Goal: Answer question/provide support: Share knowledge or assist other users

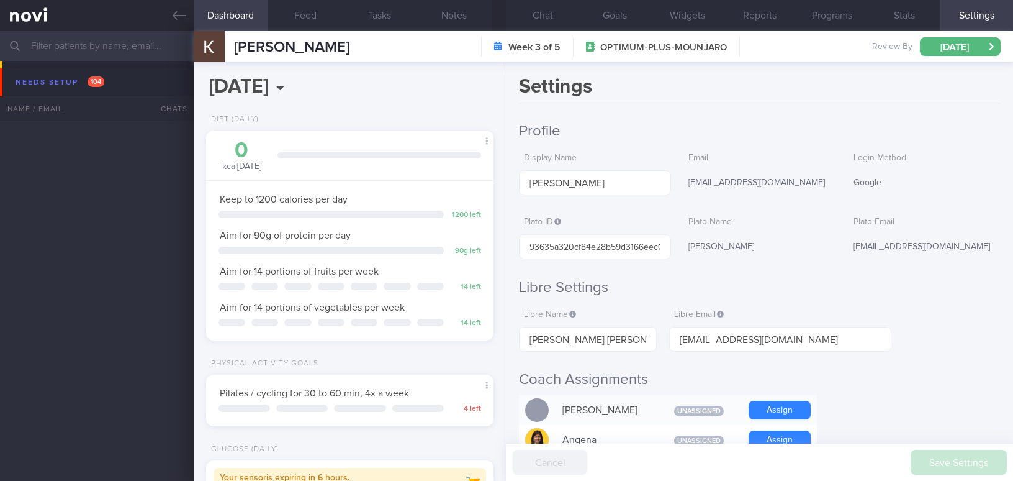
select select "9"
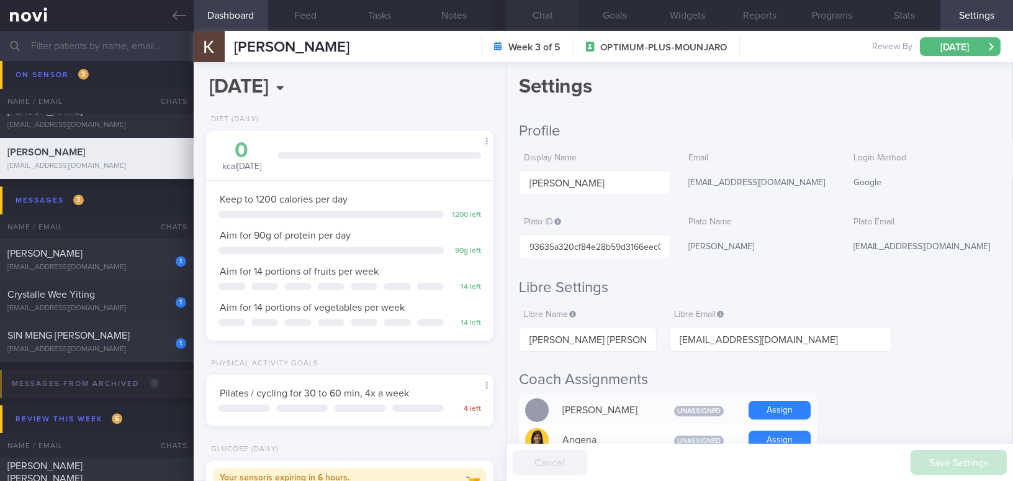
scroll to position [564, 0]
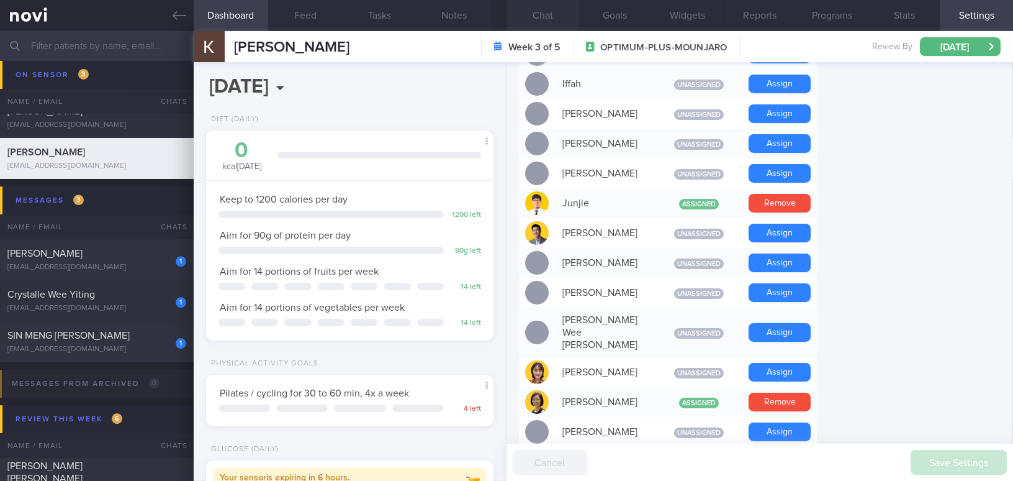
click at [553, 21] on button "Chat" at bounding box center [543, 15] width 73 height 31
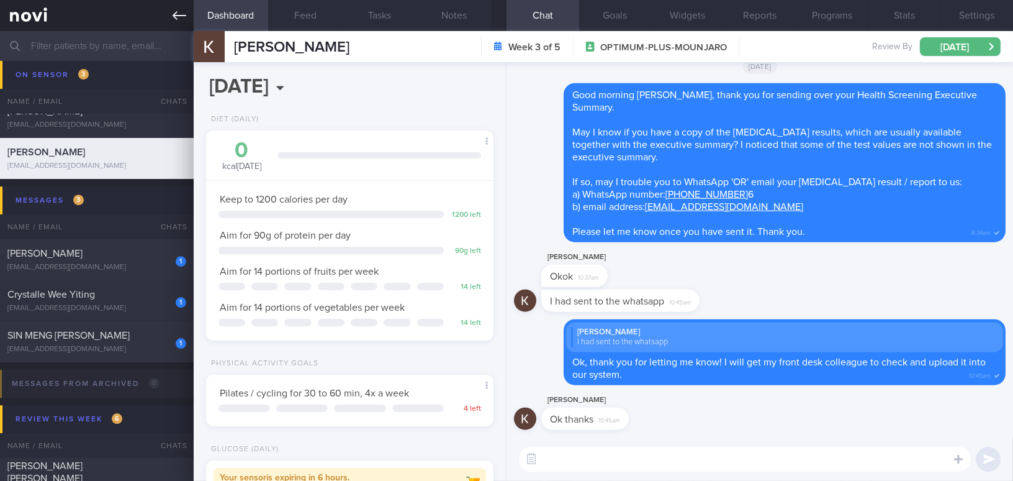
click at [174, 16] on icon at bounding box center [180, 15] width 14 height 9
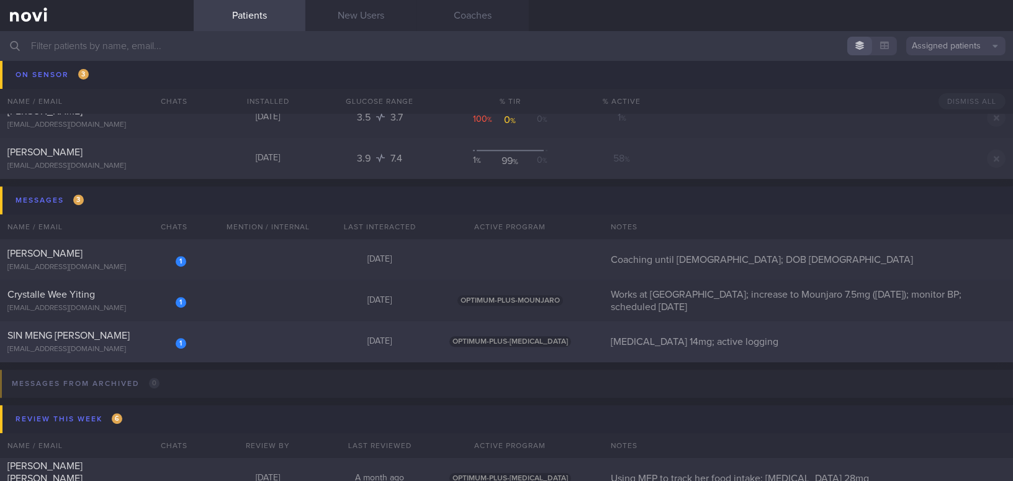
click at [134, 341] on div "1 SIN MENG [PERSON_NAME] [EMAIL_ADDRESS][DOMAIN_NAME]" at bounding box center [97, 341] width 194 height 25
select select "9"
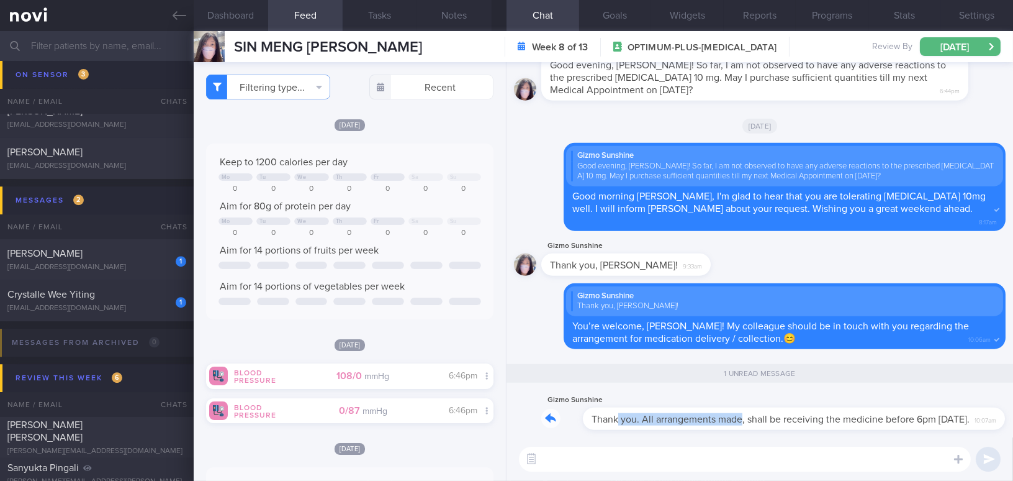
drag, startPoint x: 577, startPoint y: 412, endPoint x: 702, endPoint y: 409, distance: 124.9
click at [702, 409] on div "Gizmo Sunshine Thank you. All arrangements made, shall be receiving the medicin…" at bounding box center [772, 410] width 460 height 37
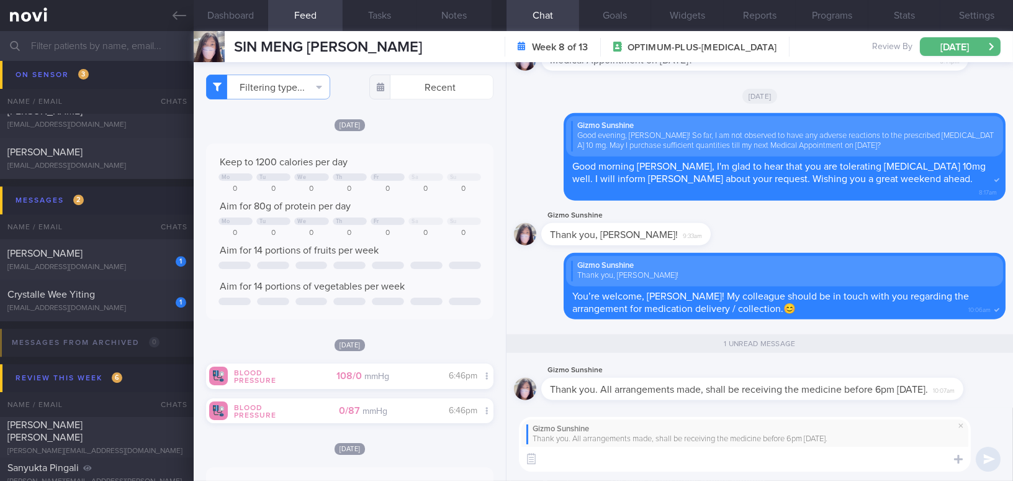
type textarea "W"
type textarea "Glad to know that, [PERSON_NAME]!😘"
click at [989, 461] on button "submit" at bounding box center [988, 459] width 25 height 25
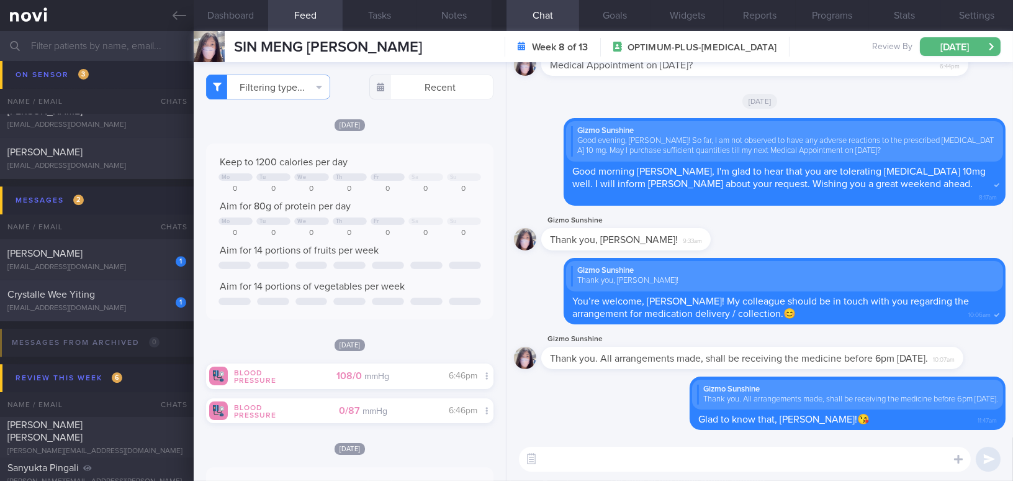
click at [119, 304] on div "[EMAIL_ADDRESS][DOMAIN_NAME]" at bounding box center [96, 308] width 179 height 9
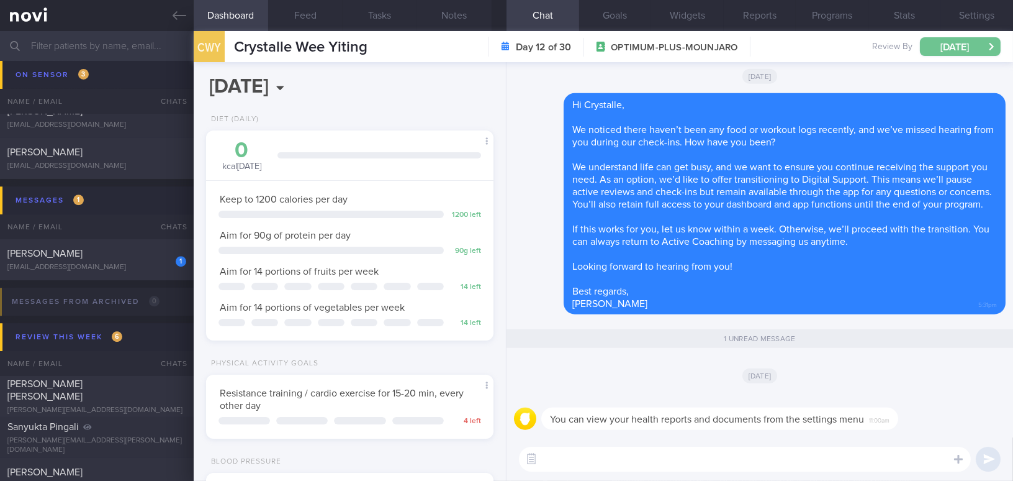
click at [931, 42] on button "[DATE]" at bounding box center [960, 46] width 81 height 19
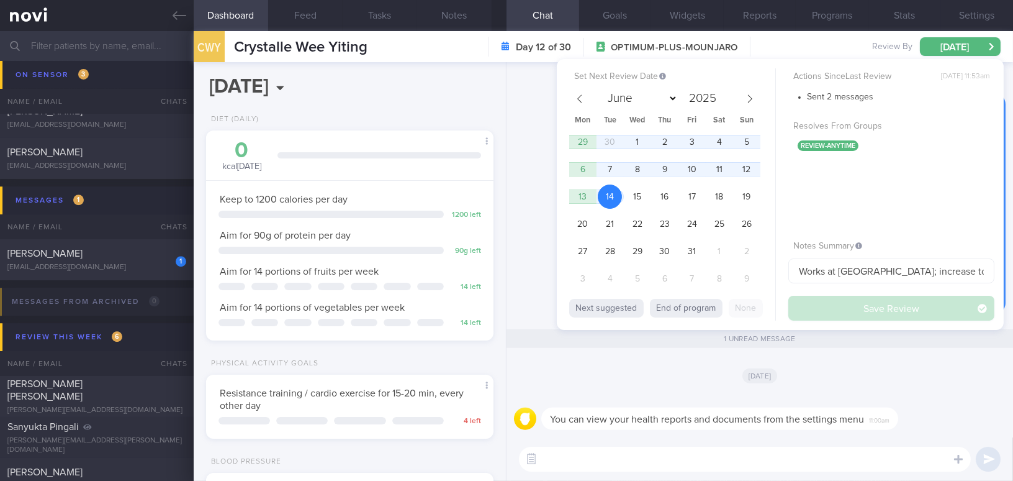
click at [531, 327] on div "1 unread message" at bounding box center [760, 340] width 492 height 36
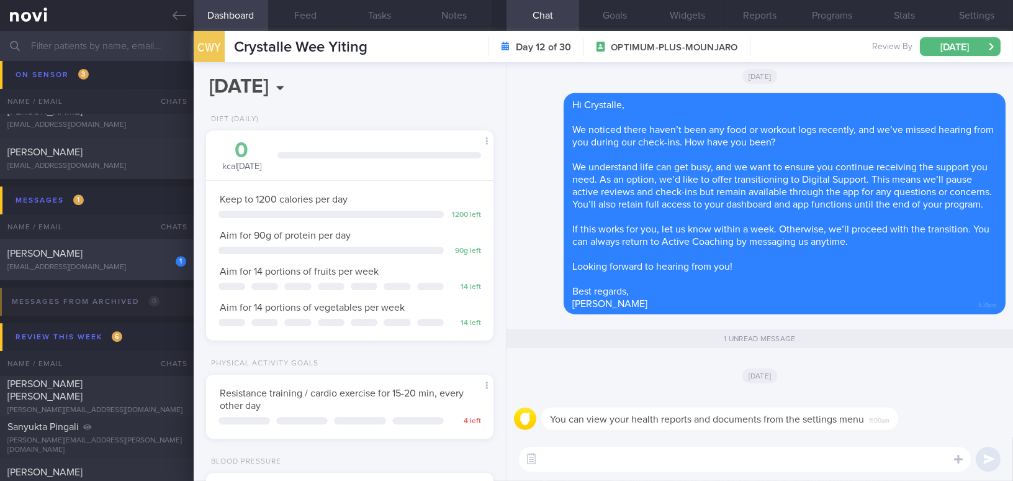
click at [109, 268] on div "[EMAIL_ADDRESS][DOMAIN_NAME]" at bounding box center [96, 267] width 179 height 9
type input "Coaching until [DEMOGRAPHIC_DATA]; DOB [DEMOGRAPHIC_DATA]"
select select "8"
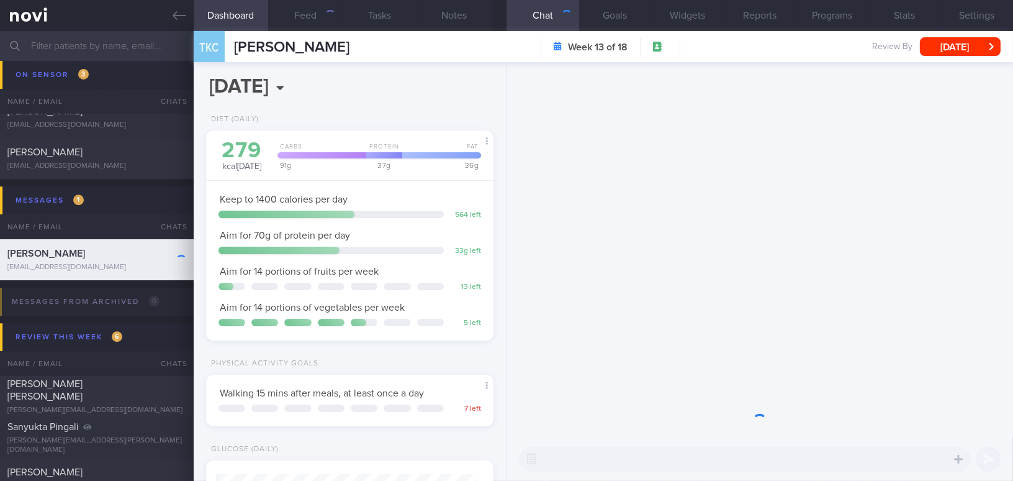
scroll to position [128, 256]
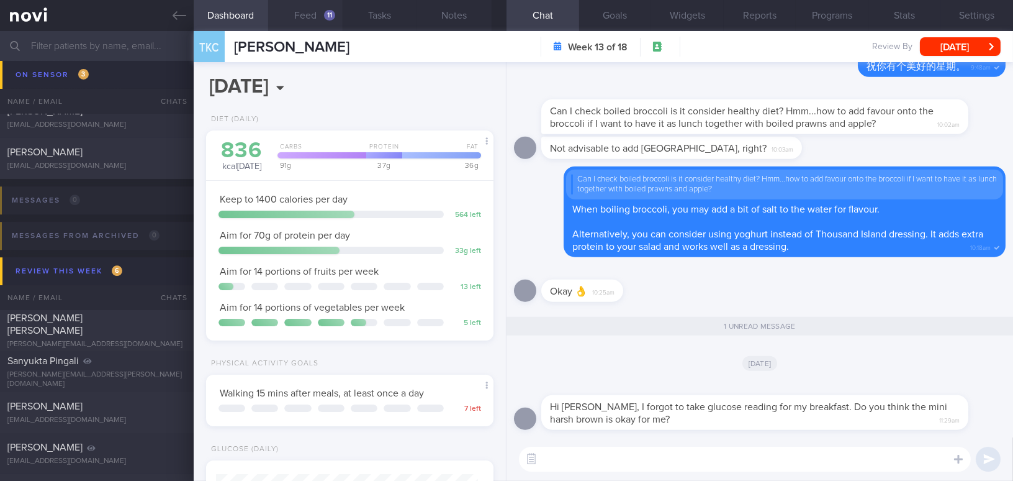
click at [319, 21] on button "Feed 11" at bounding box center [305, 15] width 75 height 31
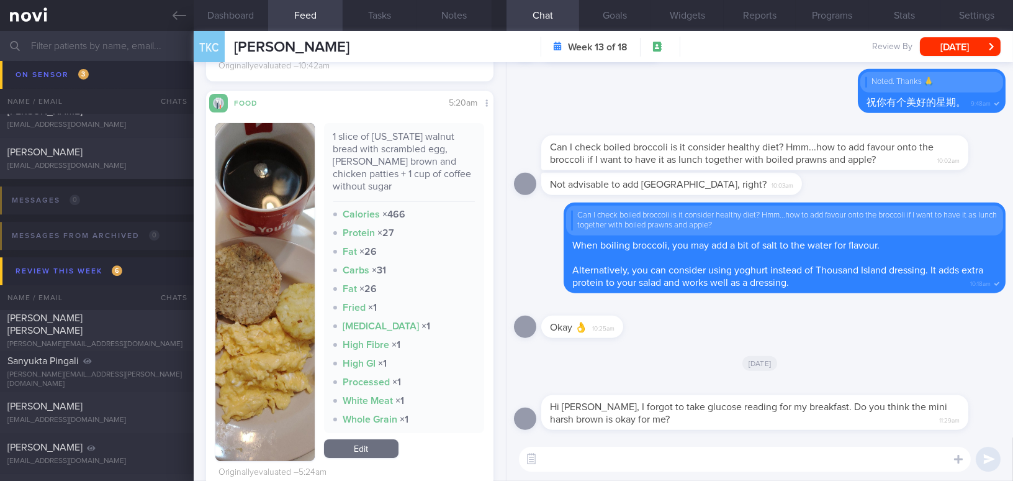
scroll to position [508, 0]
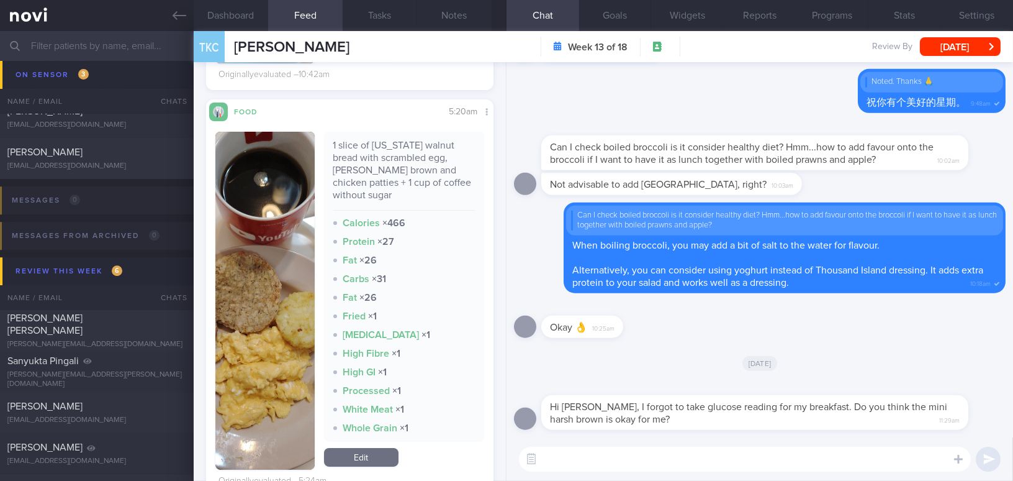
click at [293, 322] on button "button" at bounding box center [264, 301] width 99 height 338
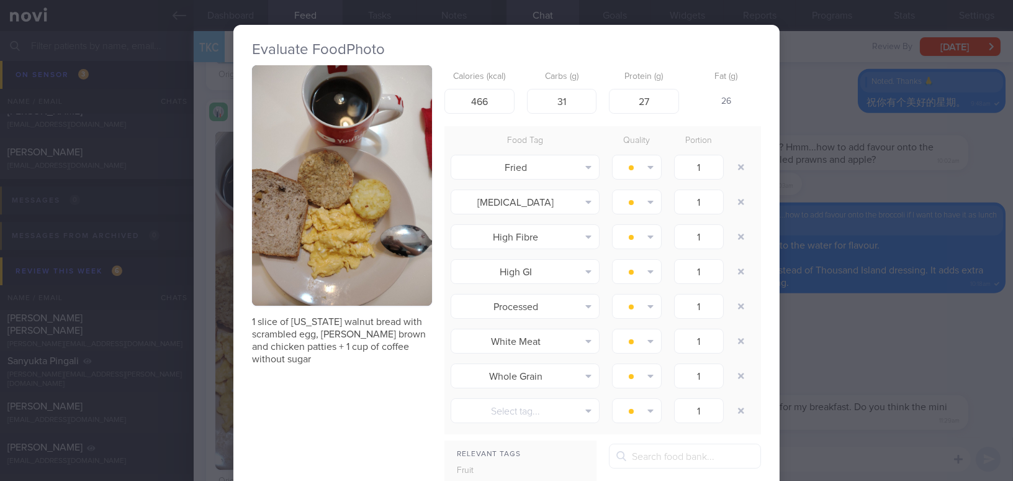
click at [853, 341] on div "Evaluate Food Photo 1 slice of [US_STATE] walnut bread with scrambled egg, [PER…" at bounding box center [506, 240] width 1013 height 481
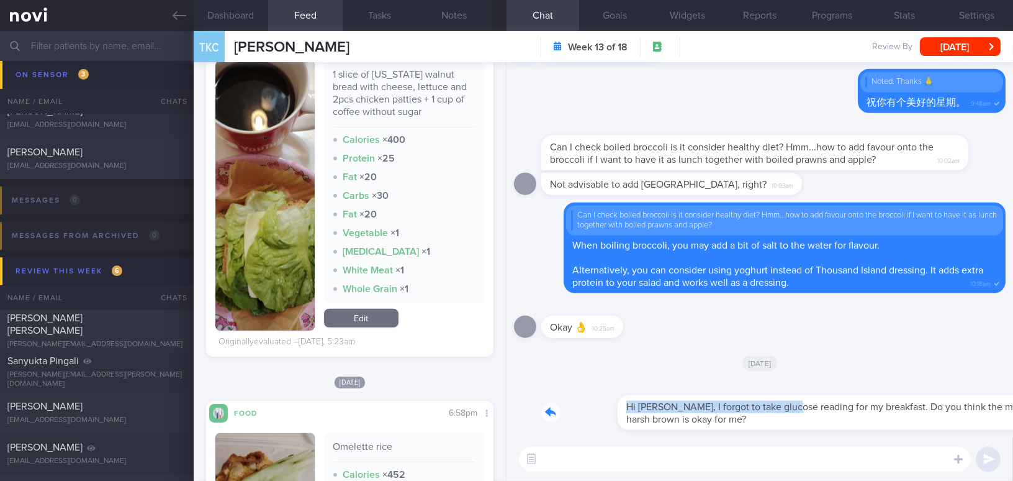
drag, startPoint x: 711, startPoint y: 398, endPoint x: 945, endPoint y: 394, distance: 233.5
click at [945, 394] on div "Hi [PERSON_NAME], I forgot to take glucose reading for my breakfast. Do you thi…" at bounding box center [774, 405] width 465 height 50
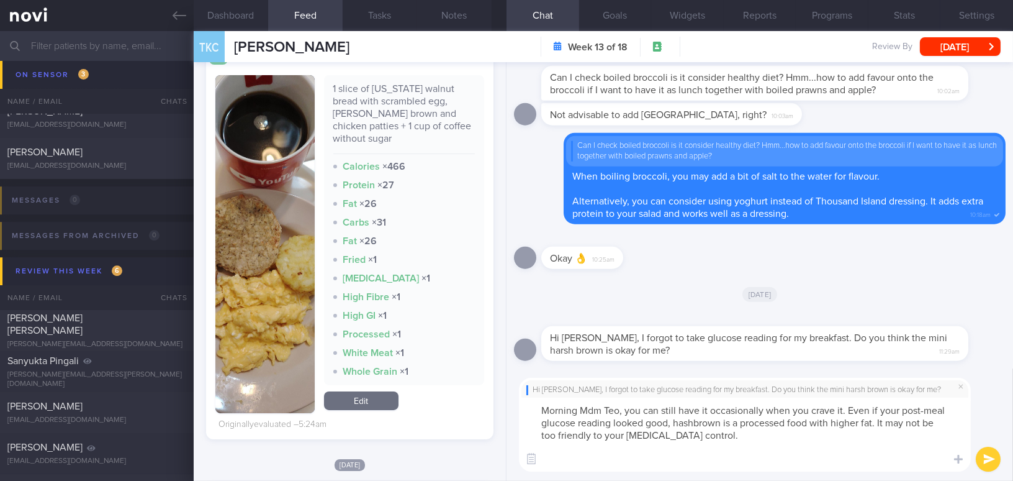
drag, startPoint x: 625, startPoint y: 410, endPoint x: 735, endPoint y: 430, distance: 111.7
click at [735, 430] on textarea "Morning Mdm Teo, you can still have it occasionally when you crave it. Even if …" at bounding box center [745, 434] width 452 height 74
click at [639, 414] on textarea "Morning Mdm Teo, you can still have it occasionally when you crave it. Even if …" at bounding box center [745, 434] width 452 height 74
click at [628, 409] on textarea "Morning Mdm Teo, you can still have it occasionally when you crave it. Even if …" at bounding box center [745, 434] width 452 height 74
drag, startPoint x: 625, startPoint y: 412, endPoint x: 715, endPoint y: 437, distance: 92.8
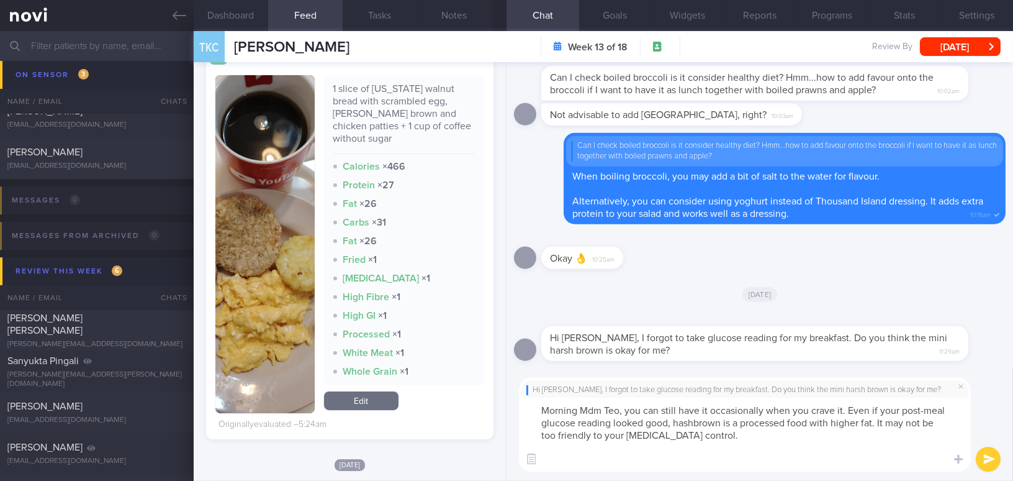
click at [715, 437] on textarea "Morning Mdm Teo, you can still have it occasionally when you crave it. Even if …" at bounding box center [745, 434] width 452 height 74
paste textarea "You can still have it occasionally when you crave it. Even if your post-meal gl…"
click at [627, 409] on textarea "Morning Mdm Teo, You can still have it occasionally when you crave it. Even if …" at bounding box center [745, 434] width 452 height 74
click at [692, 422] on textarea "Morning Mdm Teo, you can still have it occasionally when you crave it. Even if …" at bounding box center [745, 434] width 452 height 74
drag, startPoint x: 624, startPoint y: 407, endPoint x: 722, endPoint y: 430, distance: 100.8
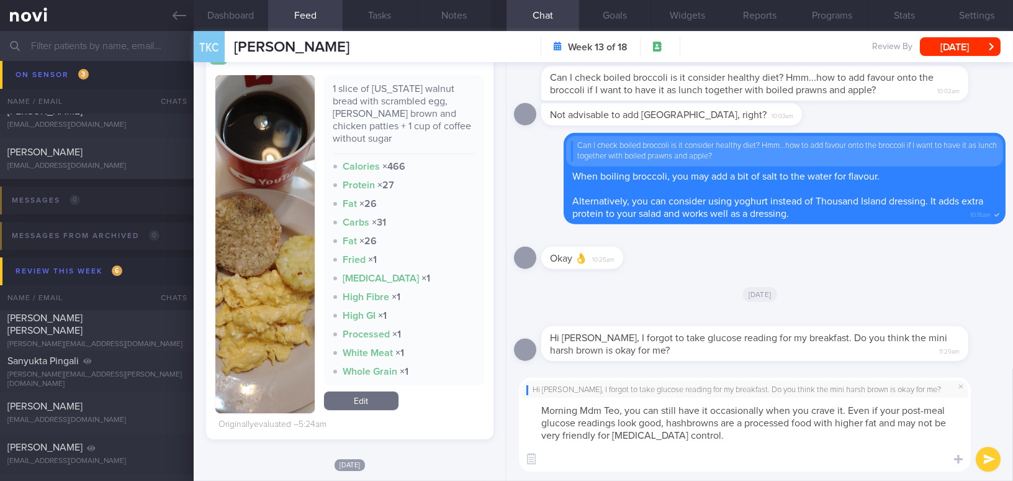
click at [722, 430] on textarea "Morning Mdm Teo, you can still have it occasionally when you crave it. Even if …" at bounding box center [745, 434] width 452 height 74
click at [640, 410] on textarea "Morning Mdm Teo, you can still have it occasionally when you crave it. Even if …" at bounding box center [745, 434] width 452 height 74
drag, startPoint x: 627, startPoint y: 410, endPoint x: 712, endPoint y: 432, distance: 87.7
click at [712, 432] on textarea "Morning Mdm Teo, you can still have it occasionally when you crave it. Even if …" at bounding box center [745, 434] width 452 height 74
paste textarea "You can still have it occasionally when you crave it. Even if your post-meal gl…"
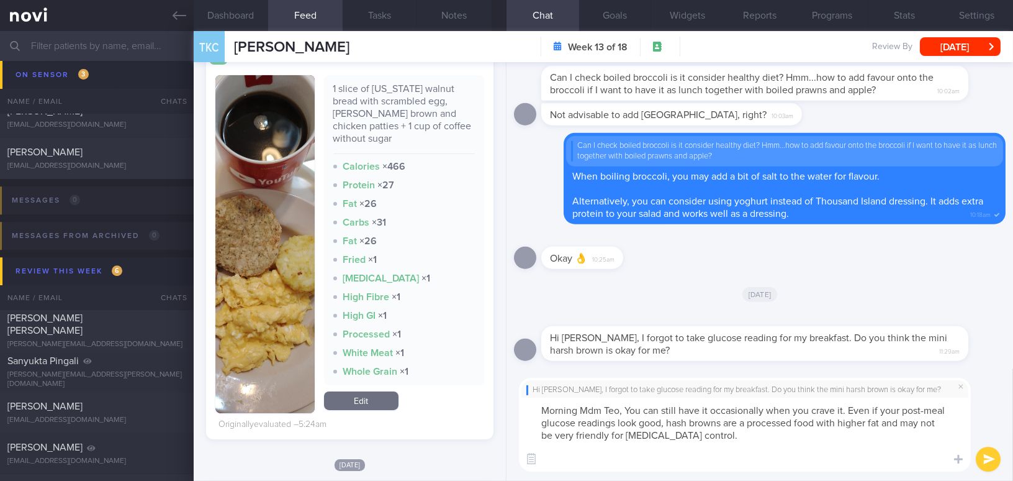
click at [631, 409] on textarea "Morning Mdm Teo, You can still have it occasionally when you crave it. Even if …" at bounding box center [745, 434] width 452 height 74
click at [692, 422] on textarea "Morning Mdm Teo, you can still have it occasionally when you crave it. Even if …" at bounding box center [745, 434] width 452 height 74
click at [735, 424] on textarea "Morning Mdm Teo, you can still have it occasionally when you crave it. Even if …" at bounding box center [745, 434] width 452 height 74
click at [625, 461] on textarea "Morning Mdm Teo, you can still have it occasionally when you crave it. Even if …" at bounding box center [745, 434] width 452 height 74
type textarea "Morning Mdm Teo, you can still have it occasionally when you crave it. Even if …"
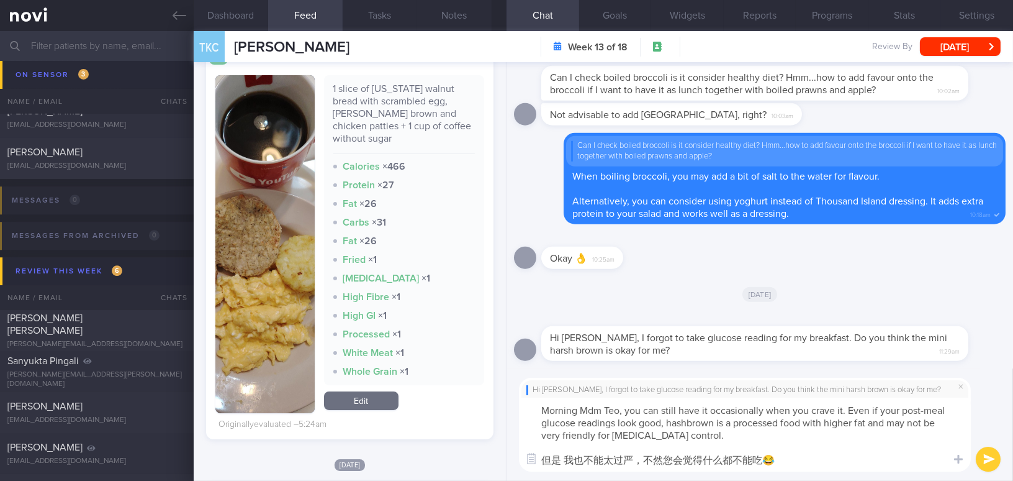
click at [992, 458] on button "submit" at bounding box center [988, 459] width 25 height 25
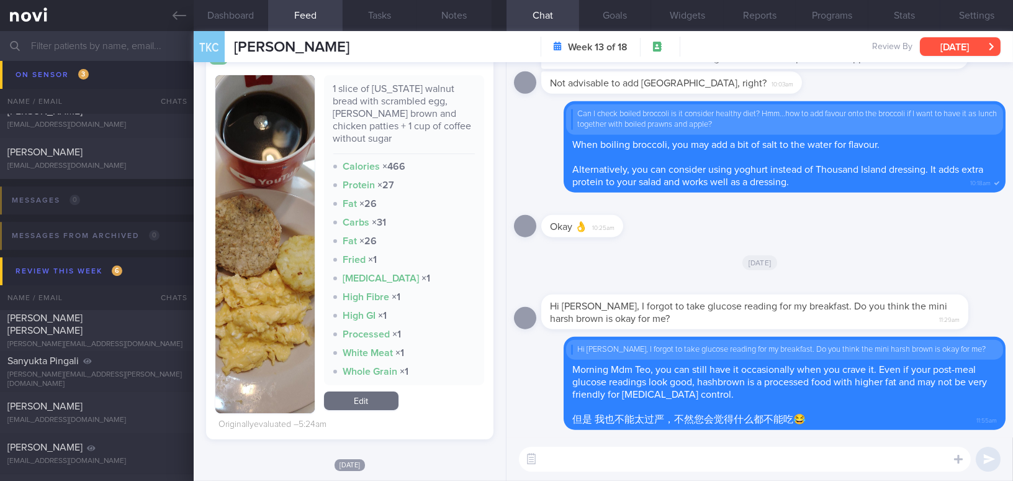
click at [968, 51] on button "[DATE]" at bounding box center [960, 46] width 81 height 19
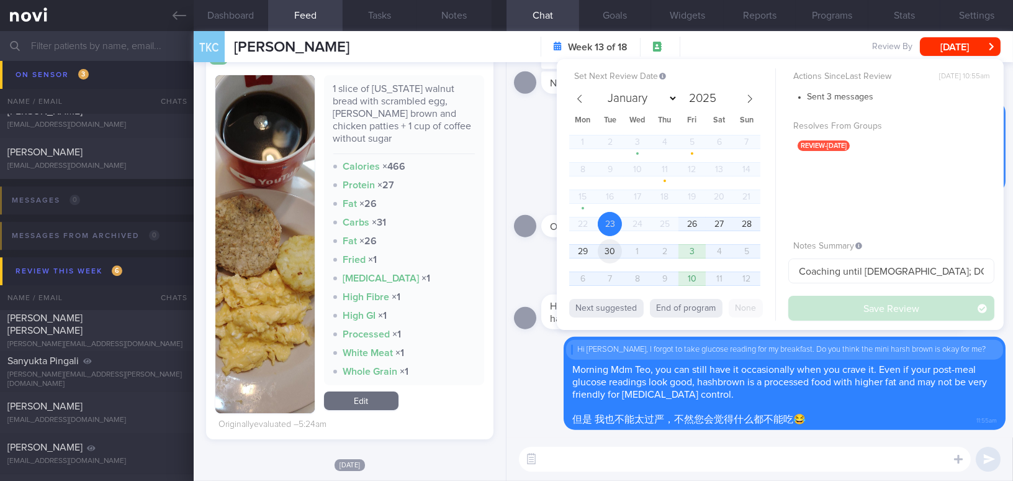
click at [609, 254] on span "30" at bounding box center [610, 251] width 24 height 24
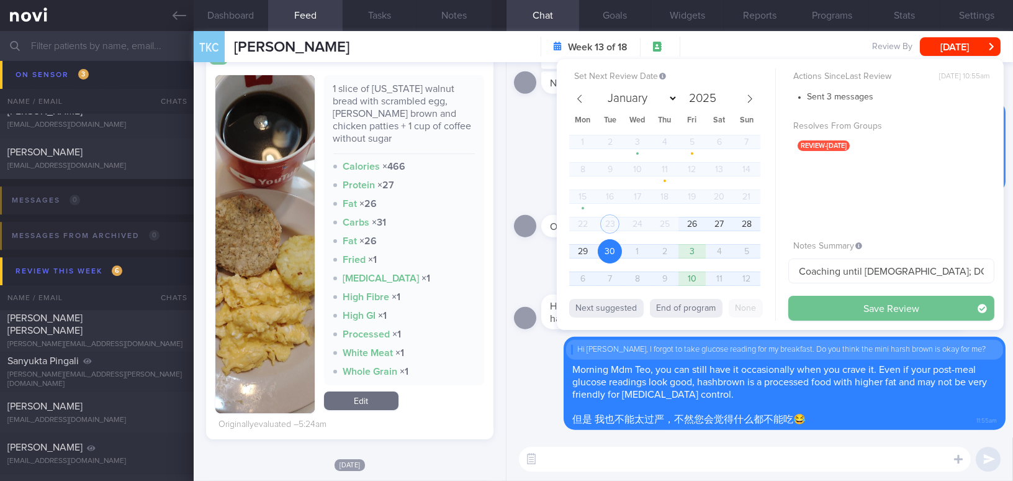
click at [825, 306] on button "Save Review" at bounding box center [892, 308] width 206 height 25
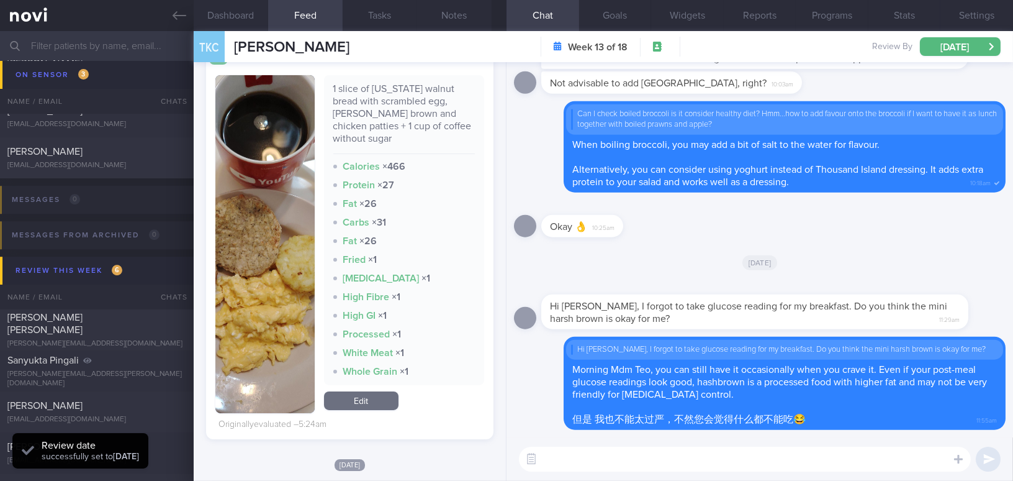
scroll to position [131, 261]
click at [183, 19] on icon at bounding box center [180, 16] width 14 height 14
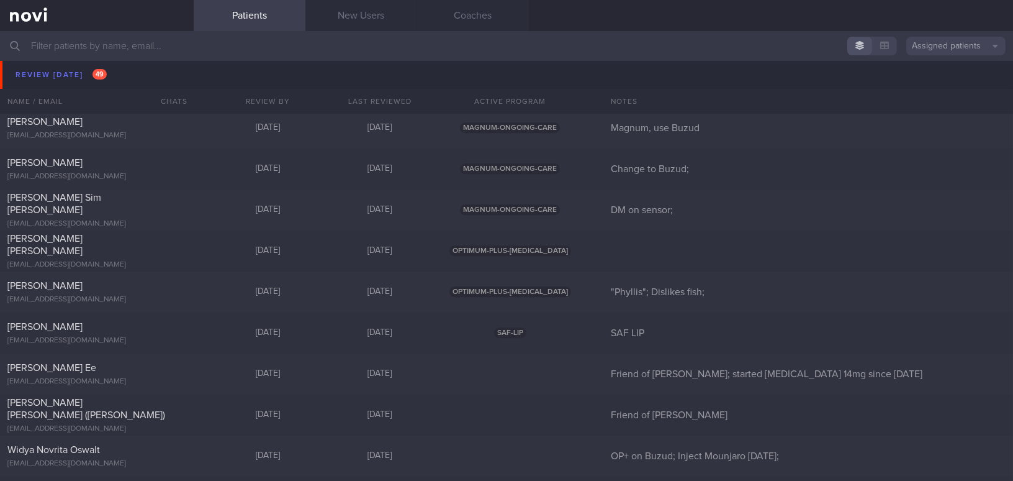
scroll to position [5488, 0]
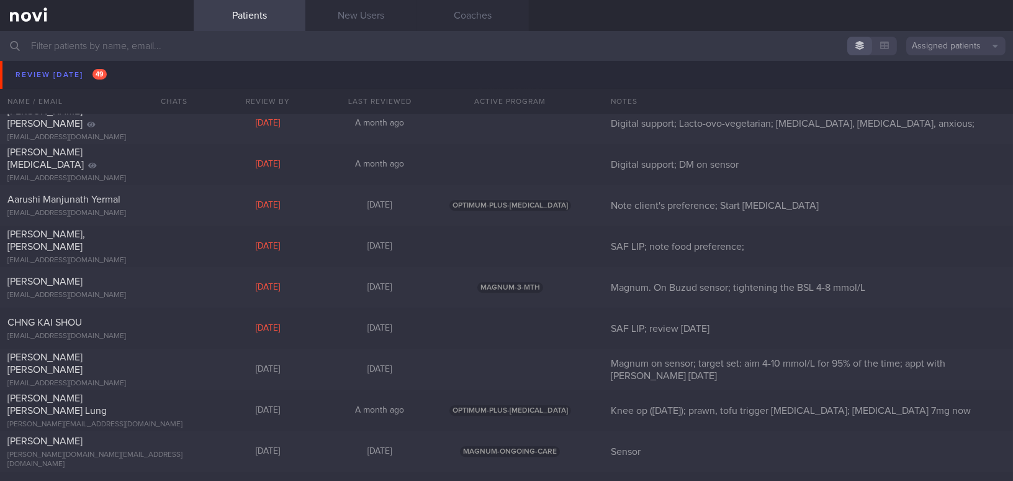
click at [114, 38] on input "text" at bounding box center [506, 46] width 1013 height 30
type input "j"
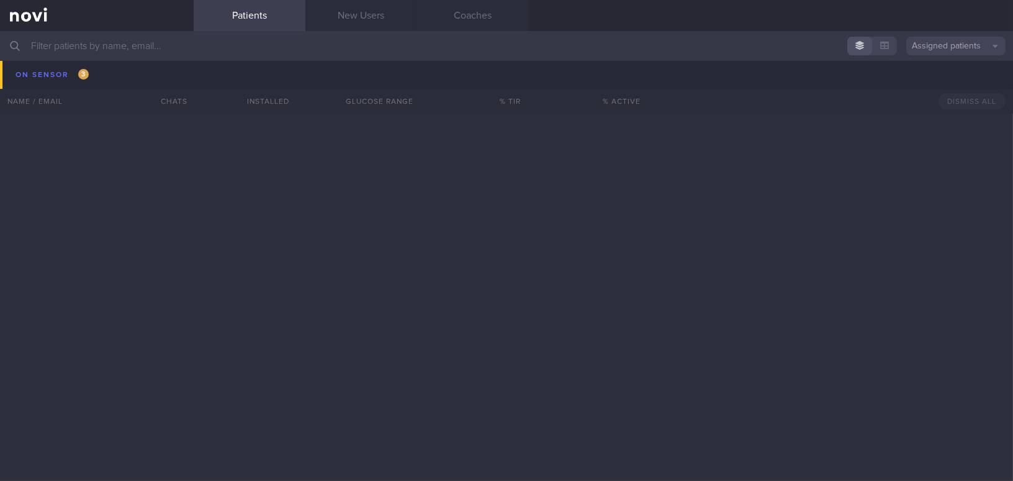
scroll to position [6430, 0]
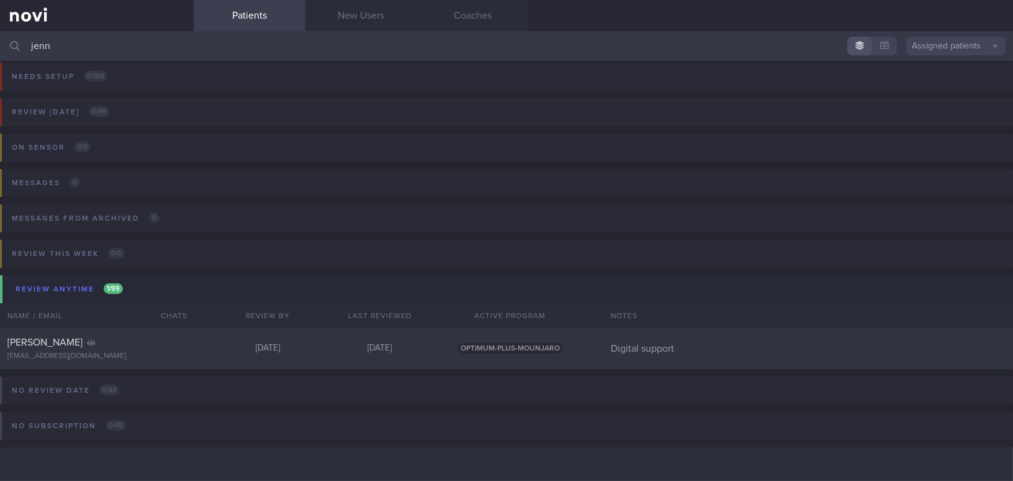
scroll to position [5, 0]
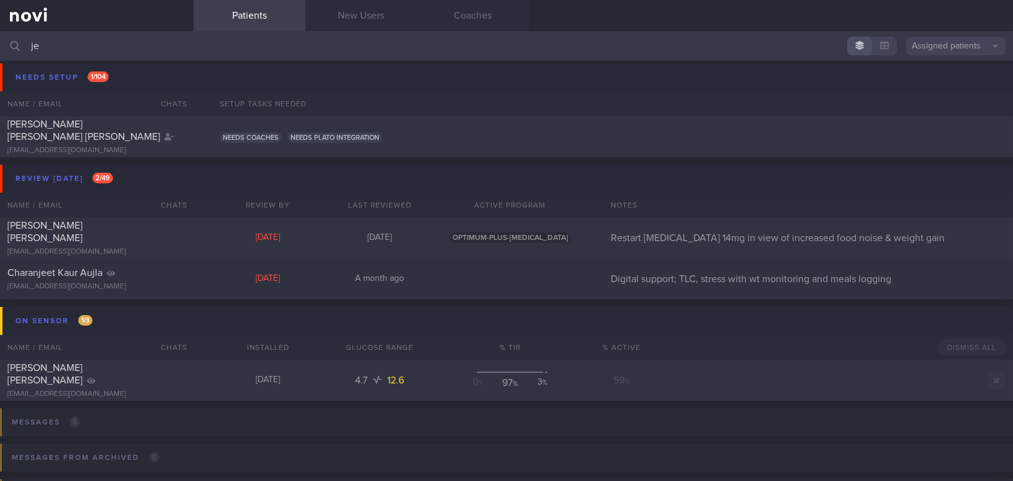
type input "j"
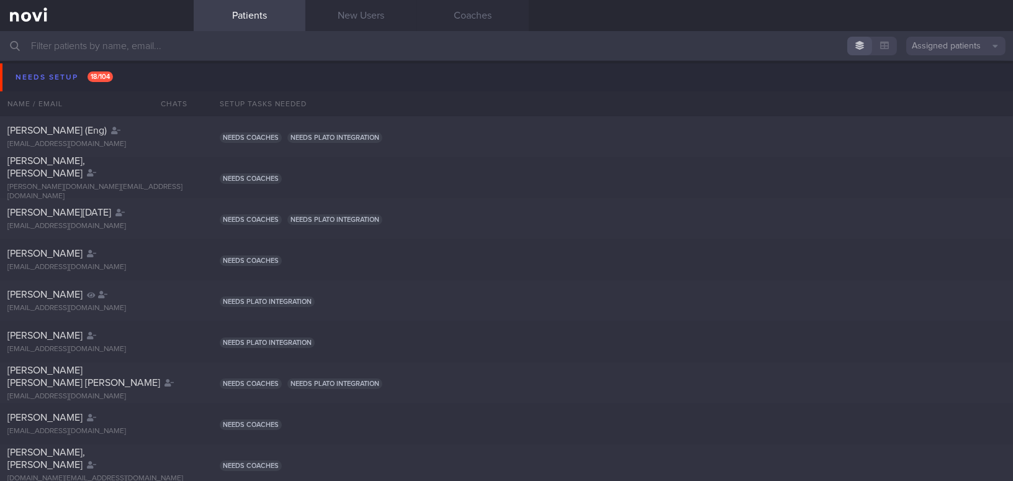
type input "a"
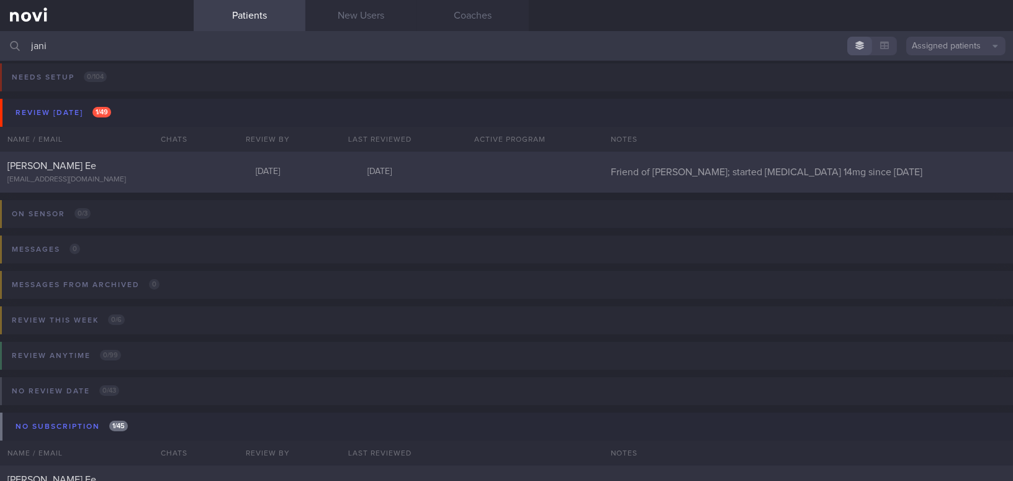
type input "jani"
click at [116, 178] on div "[EMAIL_ADDRESS][DOMAIN_NAME]" at bounding box center [96, 179] width 179 height 9
select select "8"
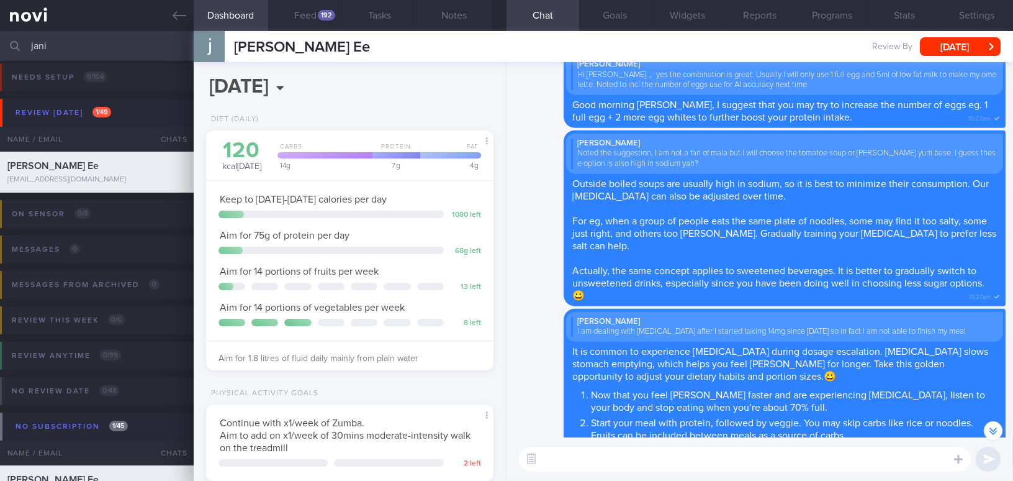
scroll to position [-508, 0]
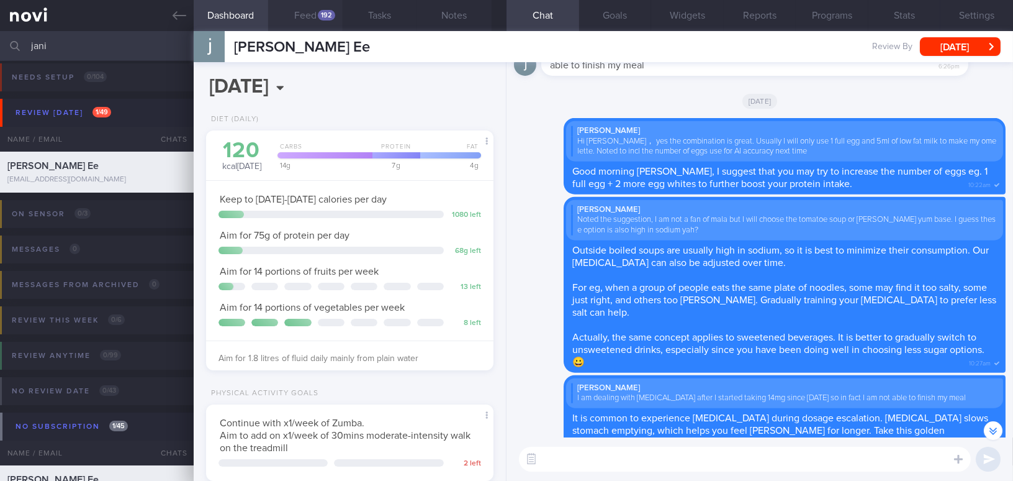
click at [322, 19] on div "192" at bounding box center [326, 15] width 17 height 11
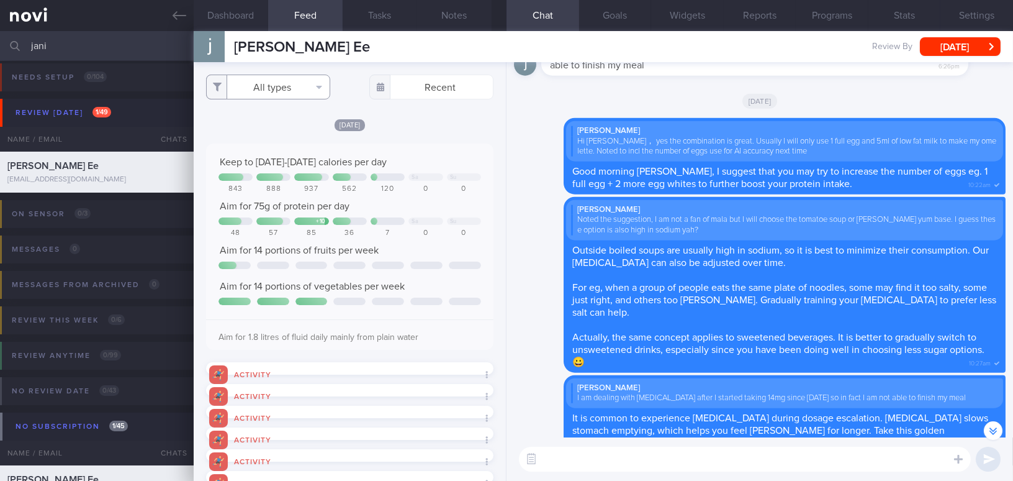
click at [273, 79] on button "All types" at bounding box center [268, 87] width 124 height 25
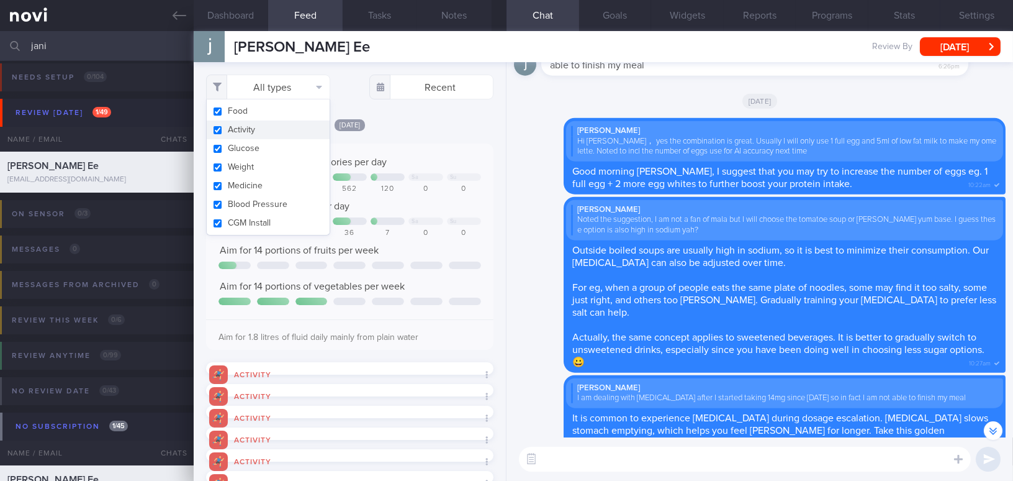
click at [222, 130] on button "Activity" at bounding box center [268, 129] width 123 height 19
checkbox input "false"
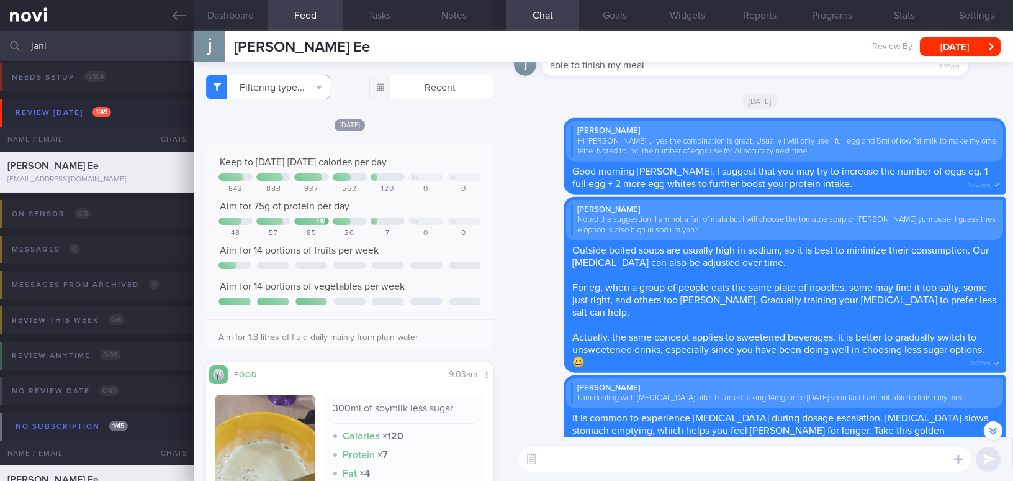
click at [431, 138] on div "[DATE] Keep to [DATE]-[DATE] calories per day Sa Su 843 888 937 562 120 0 0 Aim…" at bounding box center [350, 366] width 288 height 497
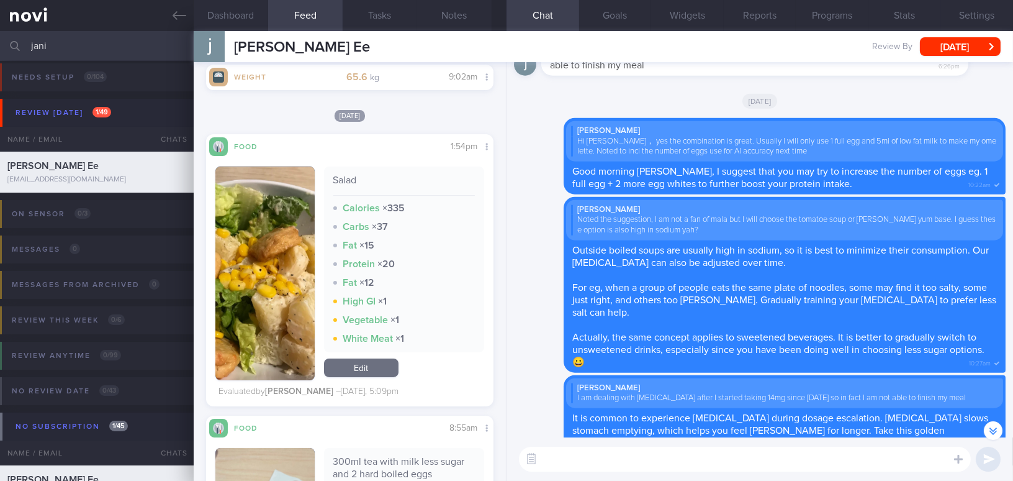
scroll to position [620, 0]
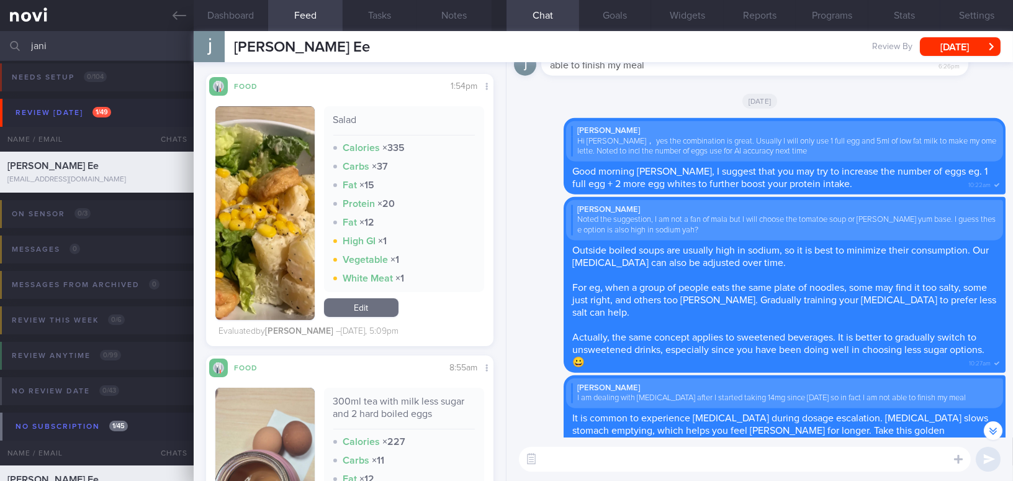
click at [273, 211] on button "button" at bounding box center [264, 213] width 99 height 214
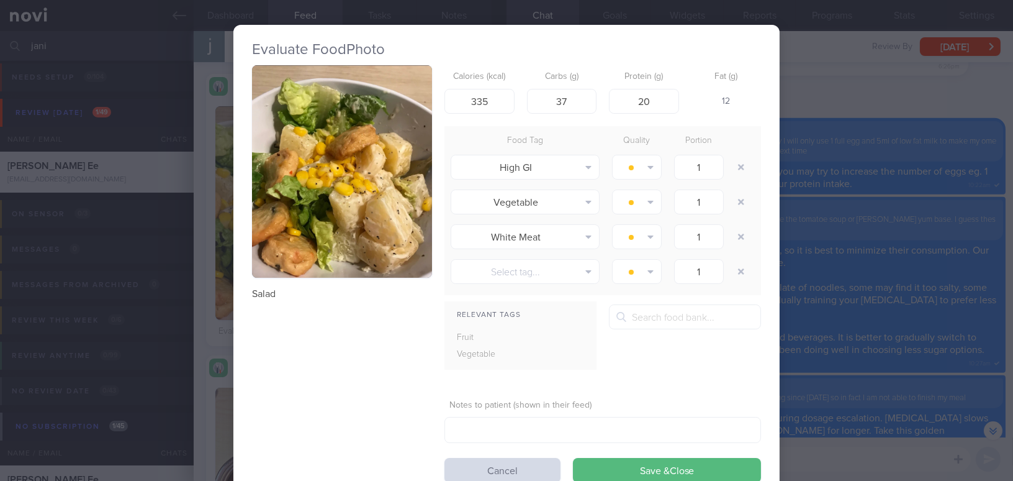
click at [297, 186] on button "button" at bounding box center [342, 171] width 180 height 212
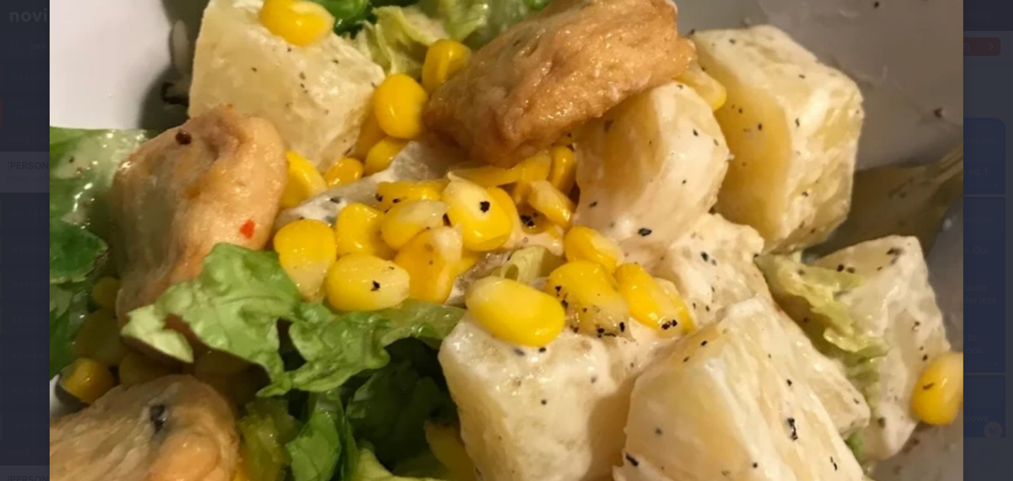
scroll to position [348, 0]
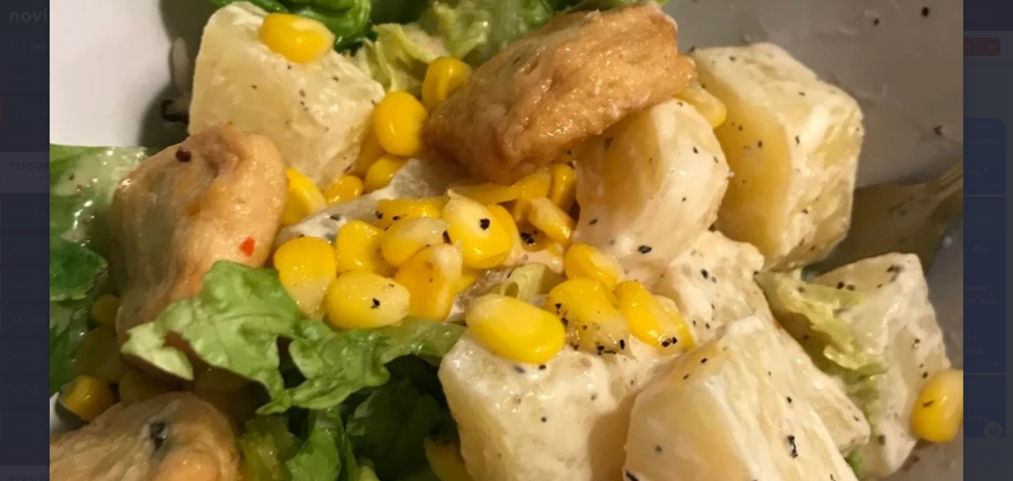
click at [676, 276] on img at bounding box center [507, 241] width 914 height 1078
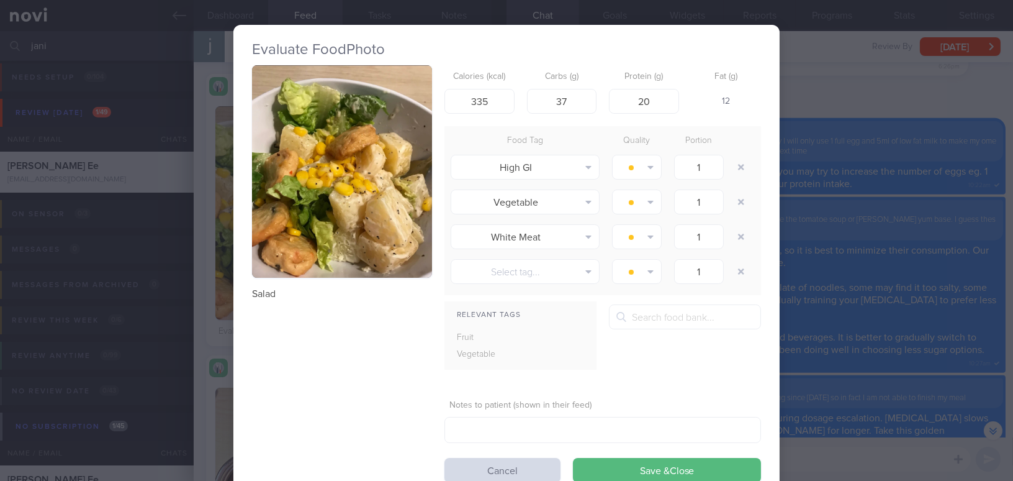
click at [911, 307] on div "Evaluate Food Photo Salad Calories (kcal) 335 Carbs (g) 37 Protein (g) 20 Fat (…" at bounding box center [506, 240] width 1013 height 481
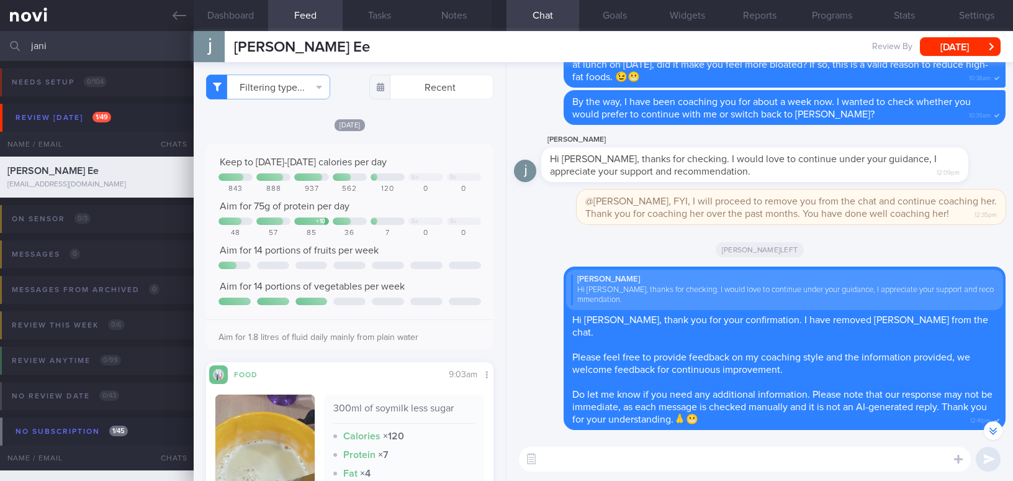
select select "8"
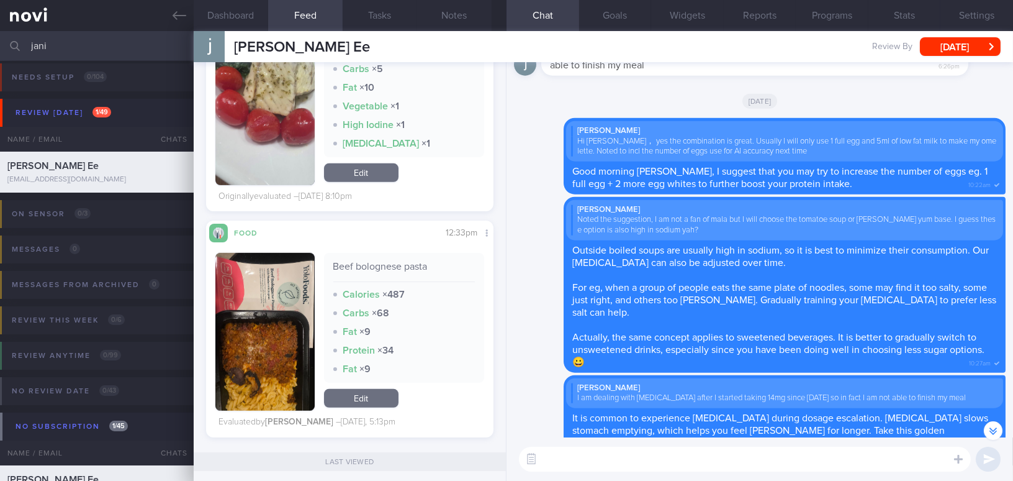
scroll to position [1524, 0]
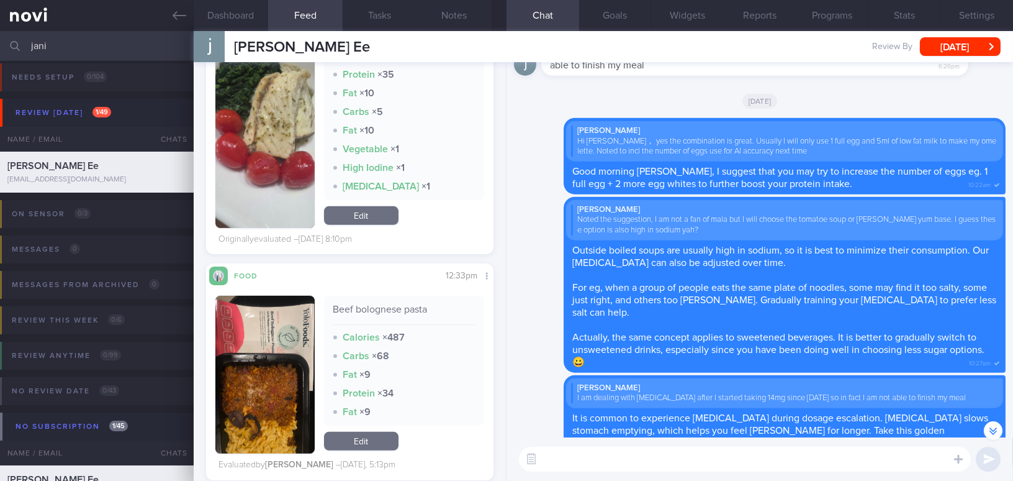
click at [291, 397] on button "button" at bounding box center [264, 375] width 99 height 158
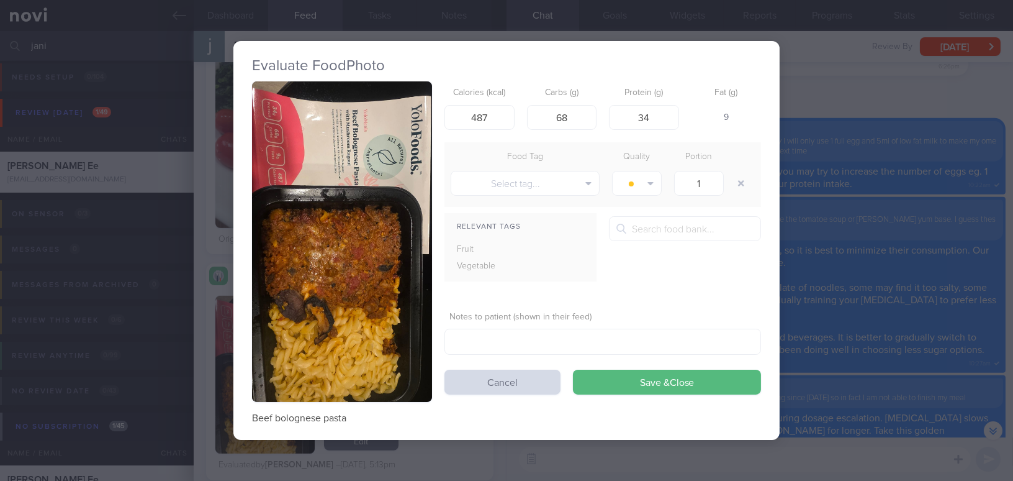
click at [865, 266] on div "Evaluate Food Photo Beef bolognese pasta Calories (kcal) 487 Carbs (g) 68 Prote…" at bounding box center [506, 240] width 1013 height 481
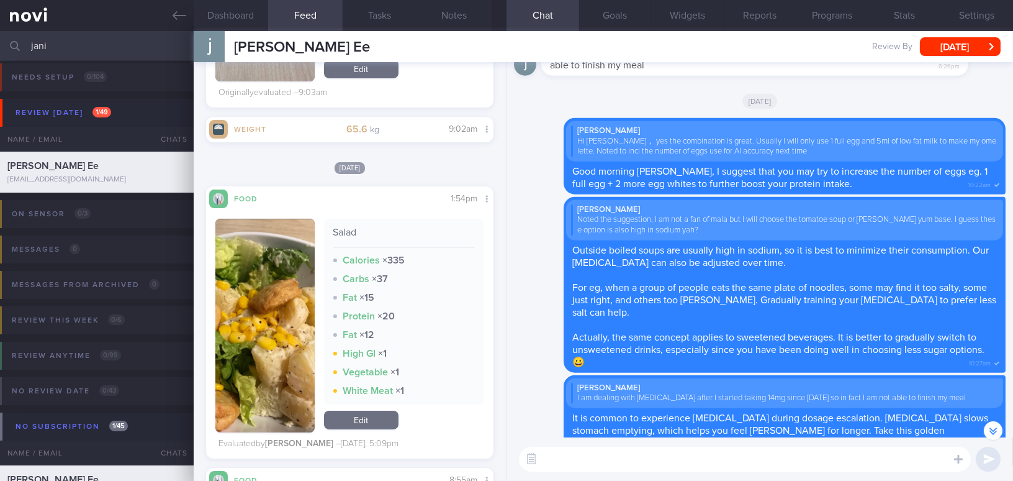
scroll to position [620, 0]
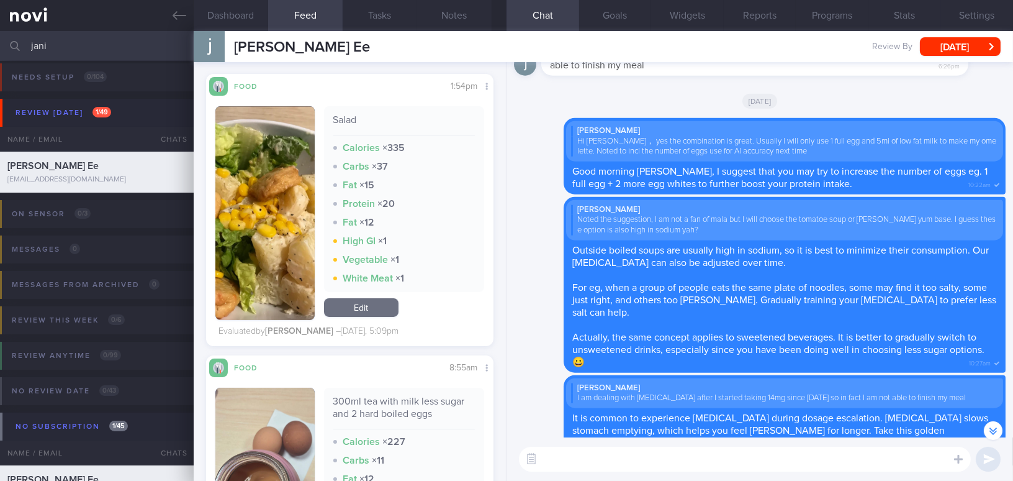
click at [263, 250] on button "button" at bounding box center [264, 213] width 99 height 214
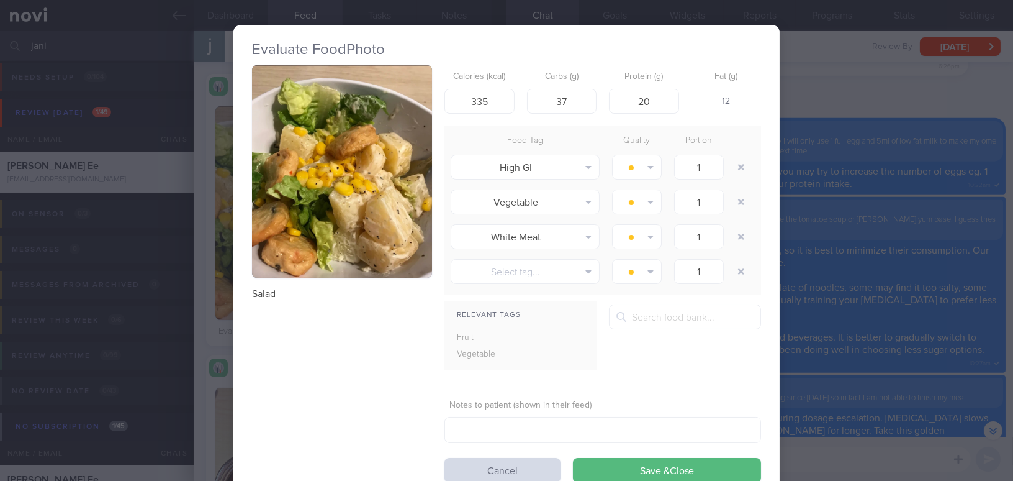
click at [403, 248] on button "button" at bounding box center [342, 171] width 180 height 212
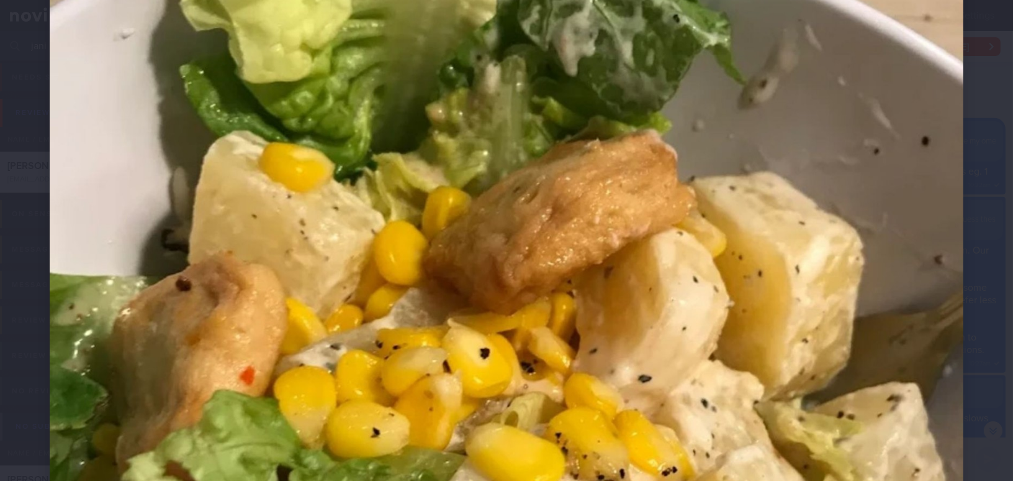
scroll to position [169, 0]
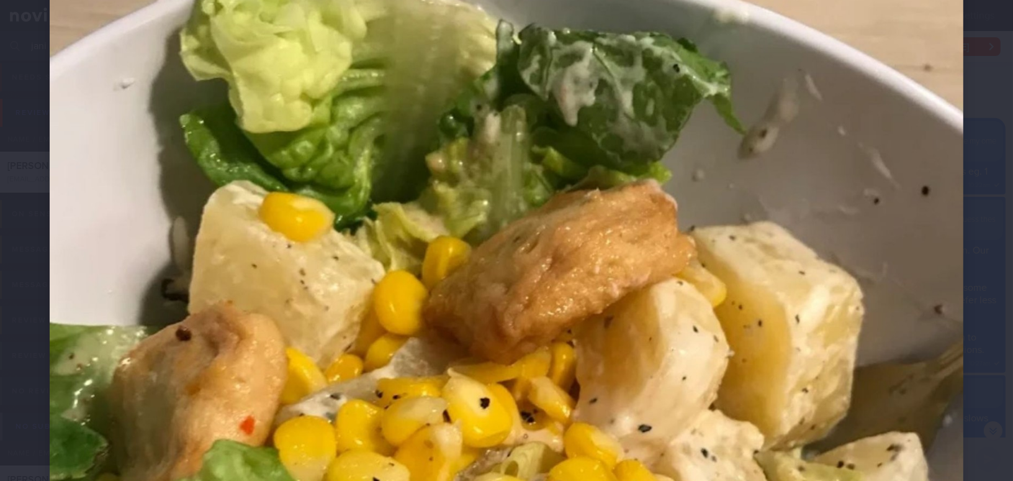
click at [876, 273] on img at bounding box center [507, 420] width 914 height 1078
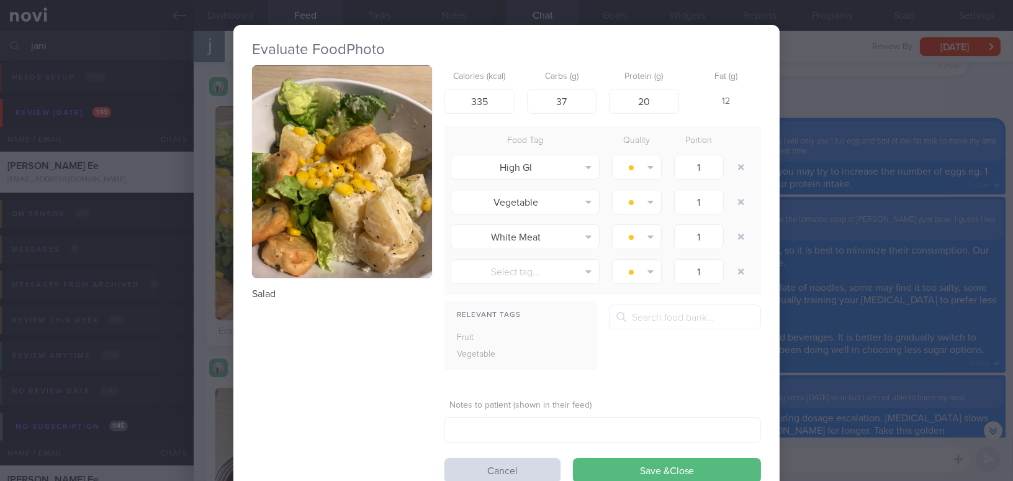
click at [849, 103] on div "Evaluate Food Photo Salad Calories (kcal) 335 Carbs (g) 37 Protein (g) 20 Fat (…" at bounding box center [506, 240] width 1013 height 481
